Goal: Book appointment/travel/reservation

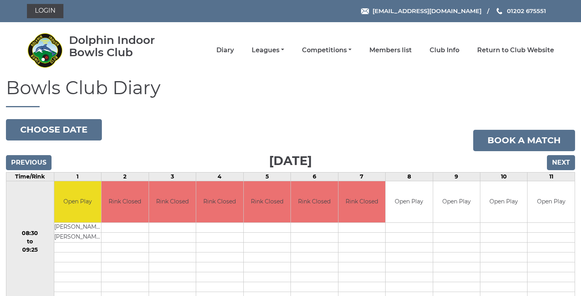
scroll to position [16, 0]
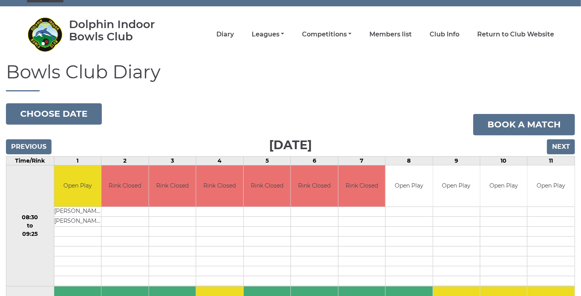
click at [527, 129] on link "Book a match" at bounding box center [524, 124] width 102 height 21
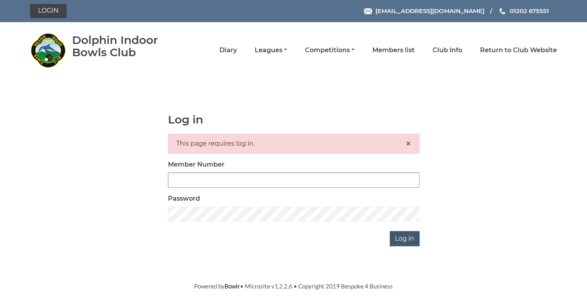
type input "3729"
click at [408, 239] on input "Log in" at bounding box center [405, 238] width 30 height 15
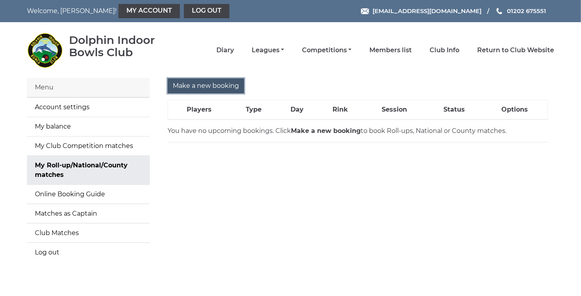
click at [226, 86] on input "Make a new booking" at bounding box center [206, 85] width 76 height 15
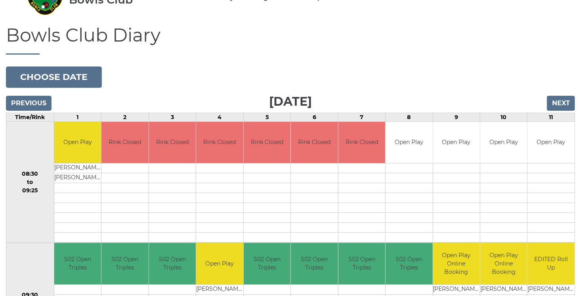
scroll to position [58, 0]
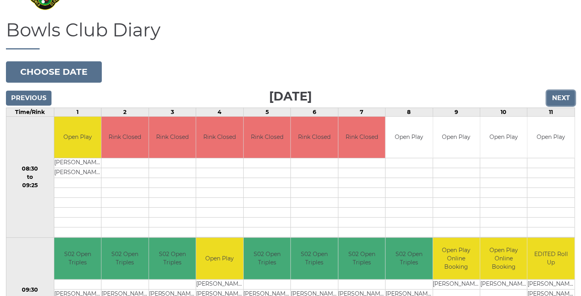
click at [561, 100] on input "Next" at bounding box center [561, 98] width 28 height 15
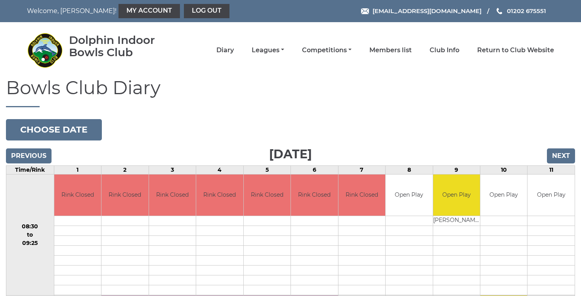
click at [561, 100] on h1 "Bowls Club Diary" at bounding box center [290, 92] width 569 height 29
click at [561, 152] on input "Next" at bounding box center [561, 156] width 28 height 15
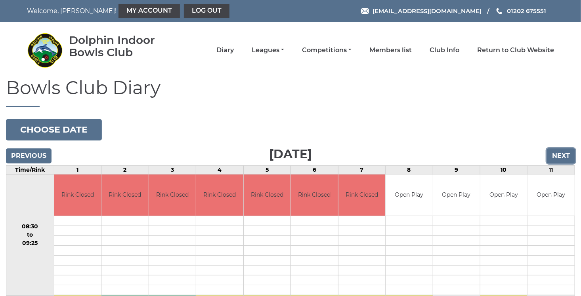
click at [562, 157] on input "Next" at bounding box center [561, 156] width 28 height 15
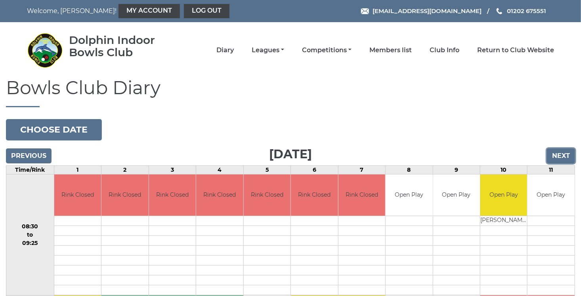
click at [558, 153] on input "Next" at bounding box center [561, 156] width 28 height 15
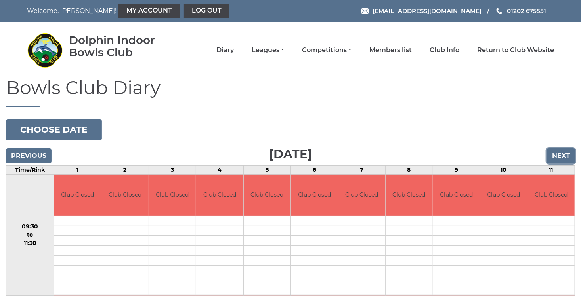
click at [558, 155] on input "Next" at bounding box center [561, 156] width 28 height 15
click at [555, 155] on input "Next" at bounding box center [561, 156] width 28 height 15
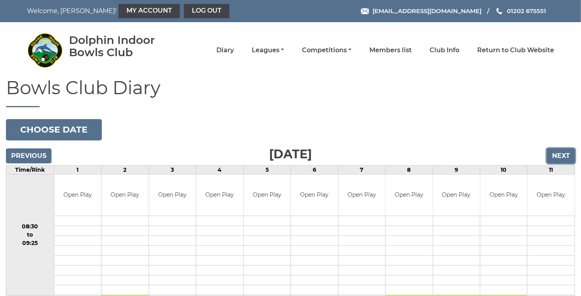
click at [561, 157] on input "Next" at bounding box center [561, 156] width 28 height 15
click at [560, 158] on input "Next" at bounding box center [561, 156] width 28 height 15
click at [560, 157] on input "Next" at bounding box center [561, 156] width 28 height 15
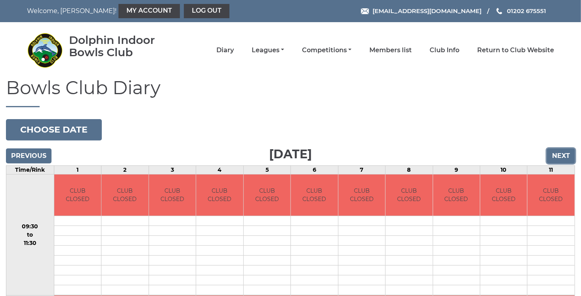
click at [560, 157] on input "Next" at bounding box center [561, 156] width 28 height 15
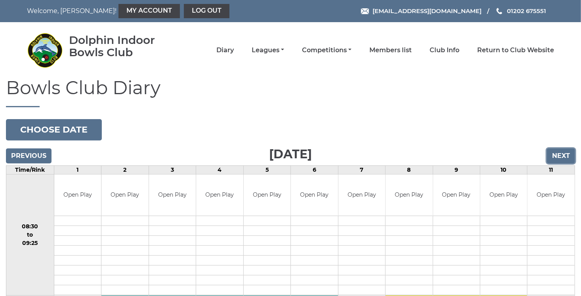
click at [560, 157] on input "Next" at bounding box center [561, 156] width 28 height 15
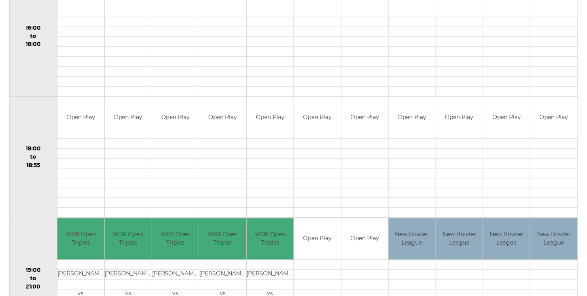
scroll to position [695, 0]
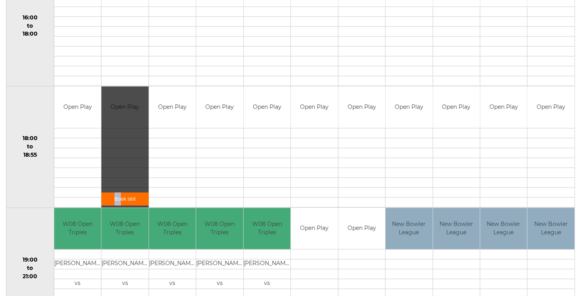
drag, startPoint x: 125, startPoint y: 163, endPoint x: 120, endPoint y: 196, distance: 33.4
click at [120, 196] on div "Book slot" at bounding box center [124, 147] width 47 height 121
click at [120, 197] on link "Book slot" at bounding box center [124, 199] width 47 height 13
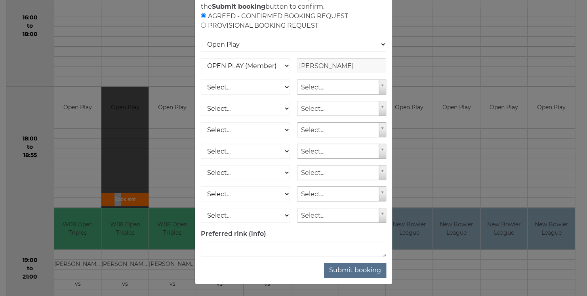
scroll to position [71, 0]
click at [357, 271] on button "Submit booking" at bounding box center [355, 270] width 62 height 15
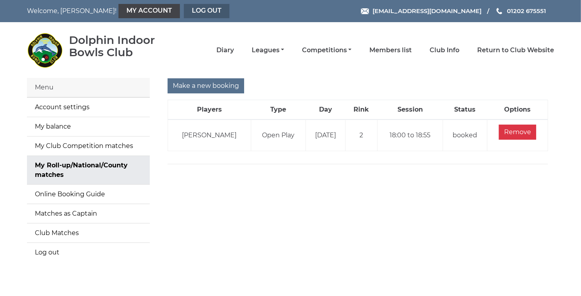
click at [184, 13] on link "Log out" at bounding box center [207, 11] width 46 height 14
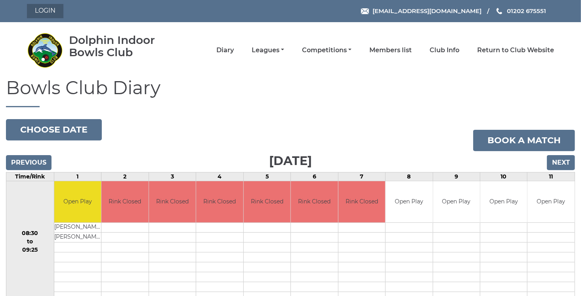
click at [42, 13] on link "Login" at bounding box center [45, 11] width 36 height 14
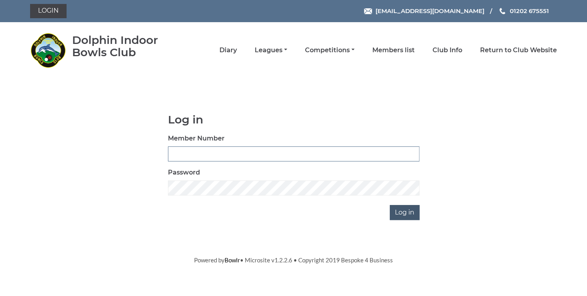
type input "3729"
click at [405, 214] on input "Log in" at bounding box center [405, 212] width 30 height 15
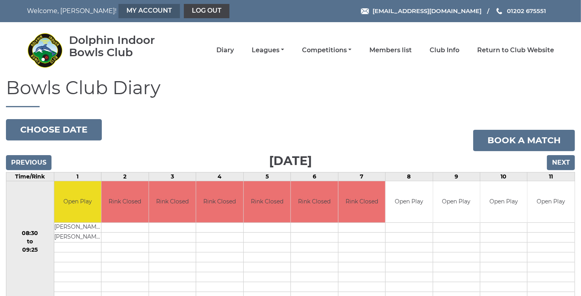
click at [119, 10] on link "My Account" at bounding box center [148, 11] width 61 height 14
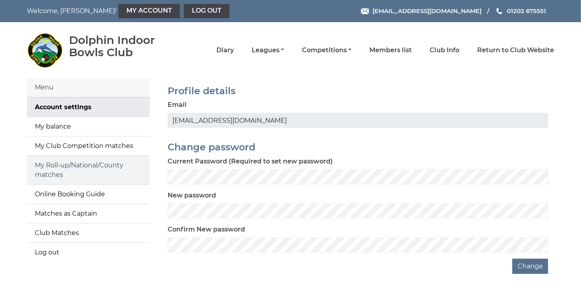
click at [65, 176] on link "My Roll-up/National/County matches" at bounding box center [88, 170] width 123 height 29
